Goal: Transaction & Acquisition: Obtain resource

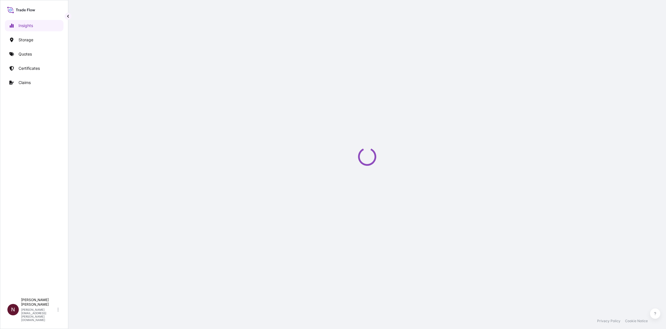
select select "2025"
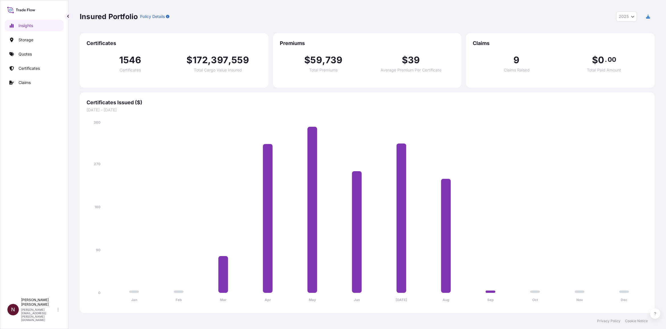
click at [146, 61] on div "1546 Certificates" at bounding box center [130, 63] width 87 height 17
click at [135, 61] on span "1546" at bounding box center [130, 59] width 22 height 9
click at [204, 63] on span "172" at bounding box center [200, 59] width 15 height 9
click at [30, 66] on p "Certificates" at bounding box center [28, 68] width 21 height 6
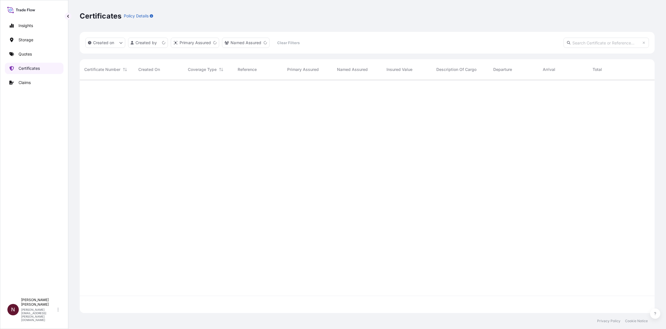
scroll to position [231, 569]
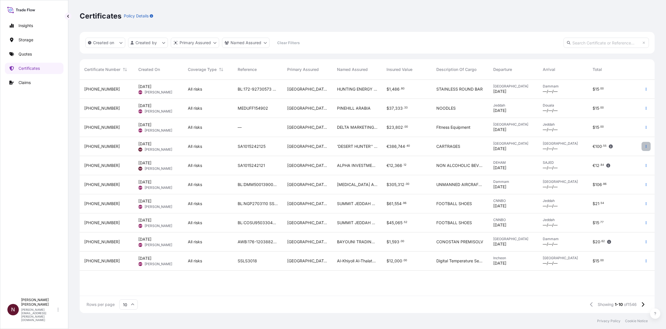
click at [323, 144] on icon "button" at bounding box center [645, 146] width 3 height 3
click at [323, 144] on p "Duplicate quote" at bounding box center [615, 148] width 30 height 6
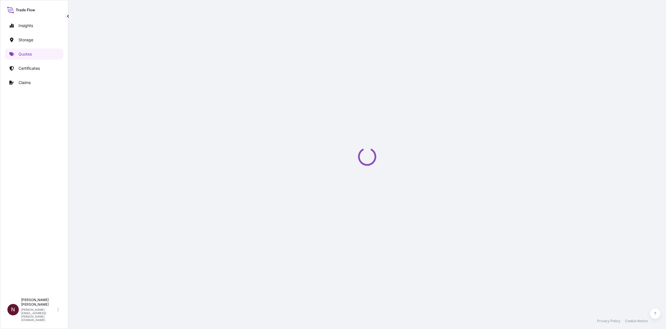
select select "Air"
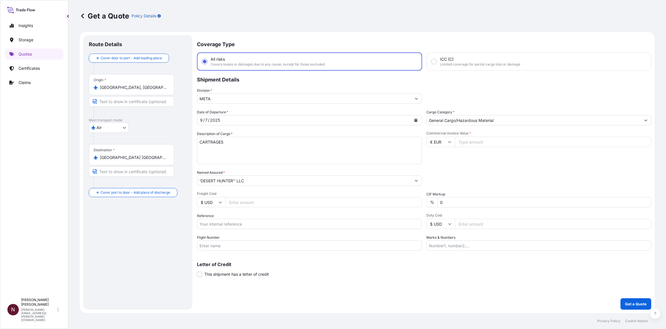
click at [323, 119] on icon "Calendar" at bounding box center [415, 119] width 3 height 3
click at [217, 144] on div "8" at bounding box center [218, 167] width 10 height 10
click at [323, 144] on input "Commercial Invoice Value *" at bounding box center [553, 142] width 196 height 10
paste input "385045.60"
type input "385045.60"
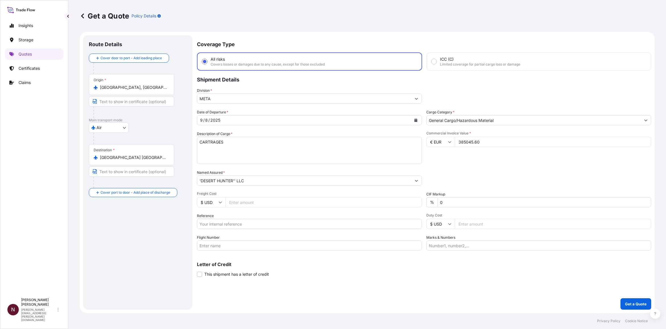
click at [323, 144] on div "Commercial Invoice Value * € EUR 385045.60" at bounding box center [538, 147] width 225 height 33
click at [323, 144] on p "Get a Quote" at bounding box center [636, 304] width 22 height 6
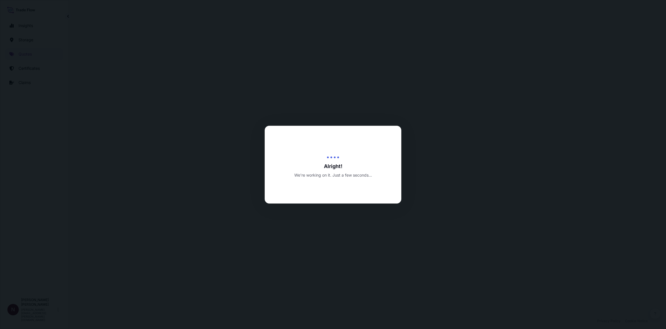
select select "Air"
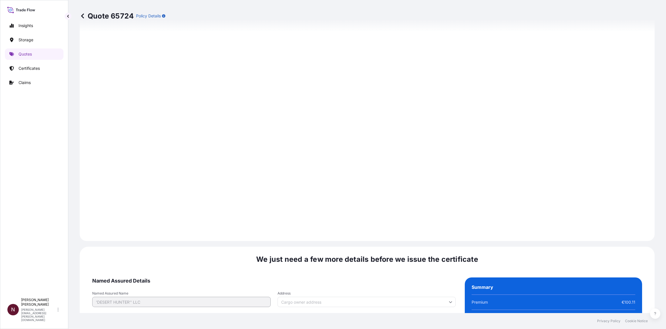
scroll to position [773, 0]
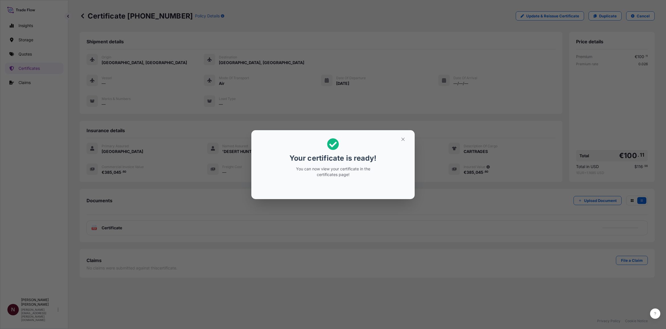
click at [217, 144] on div "Your certificate is ready! You can now view your certificate in the certificate…" at bounding box center [333, 164] width 666 height 329
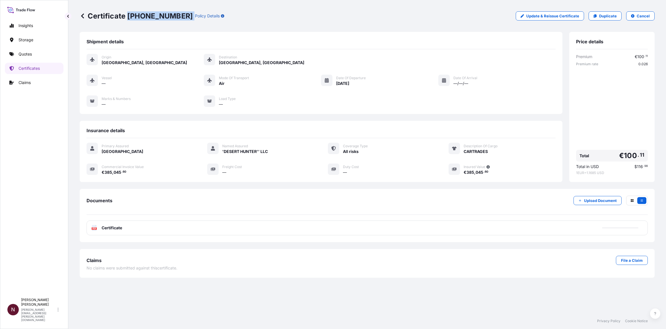
drag, startPoint x: 129, startPoint y: 15, endPoint x: 177, endPoint y: 19, distance: 48.3
click at [177, 19] on div "Certificate [PHONE_NUMBER] Policy Details" at bounding box center [152, 15] width 145 height 9
copy p "[PHONE_NUMBER]"
click at [102, 144] on span "Certificate" at bounding box center [112, 228] width 20 height 6
click at [112, 144] on span "Certificate" at bounding box center [112, 228] width 20 height 6
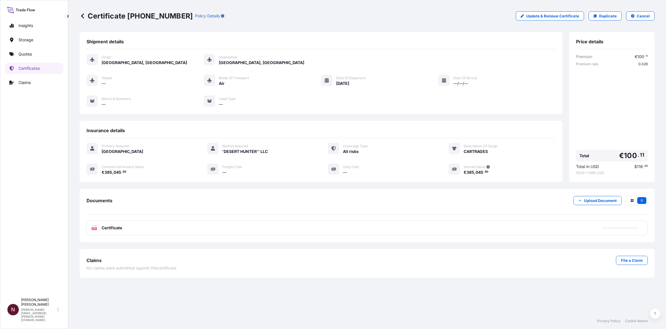
click at [323, 144] on div at bounding box center [620, 227] width 36 height 1
click at [259, 26] on div "Certificate [PHONE_NUMBER] Policy Details Update & Reissue Certificate Duplicat…" at bounding box center [367, 16] width 575 height 32
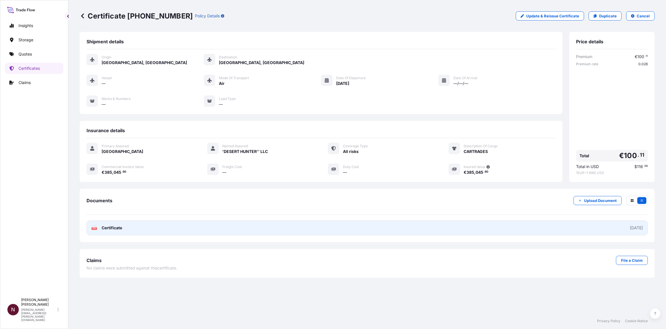
click at [120, 144] on span "Certificate" at bounding box center [112, 228] width 20 height 6
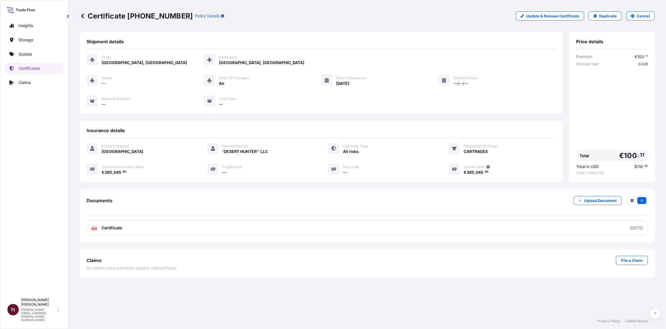
click at [323, 28] on div "Certificate [PHONE_NUMBER] Policy Details Update & Reissue Certificate Duplicat…" at bounding box center [367, 16] width 575 height 32
drag, startPoint x: 177, startPoint y: 15, endPoint x: 127, endPoint y: 19, distance: 50.0
click at [127, 19] on div "Certificate [PHONE_NUMBER] Policy Details" at bounding box center [152, 15] width 145 height 9
copy p "[PHONE_NUMBER]"
